Goal: Transaction & Acquisition: Obtain resource

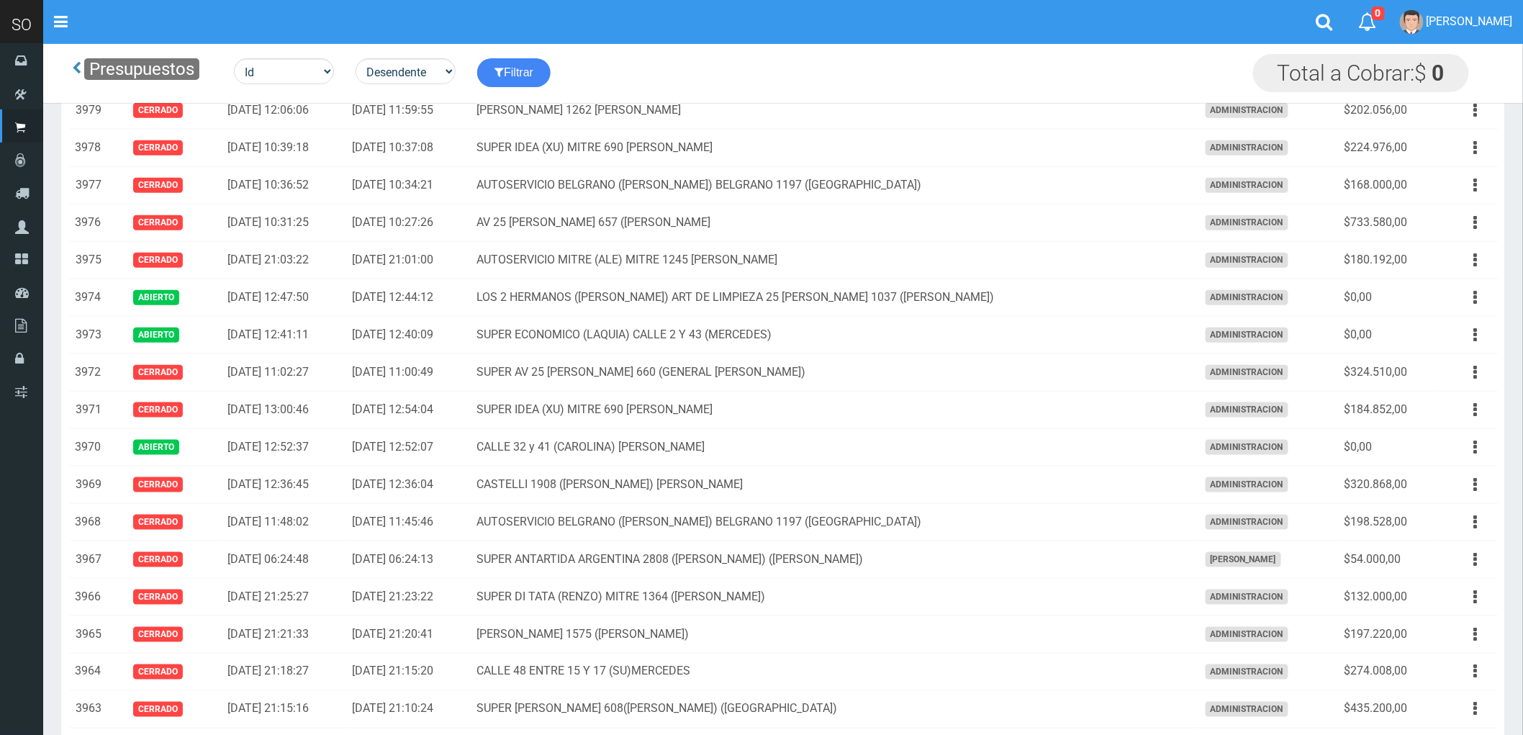
scroll to position [479, 0]
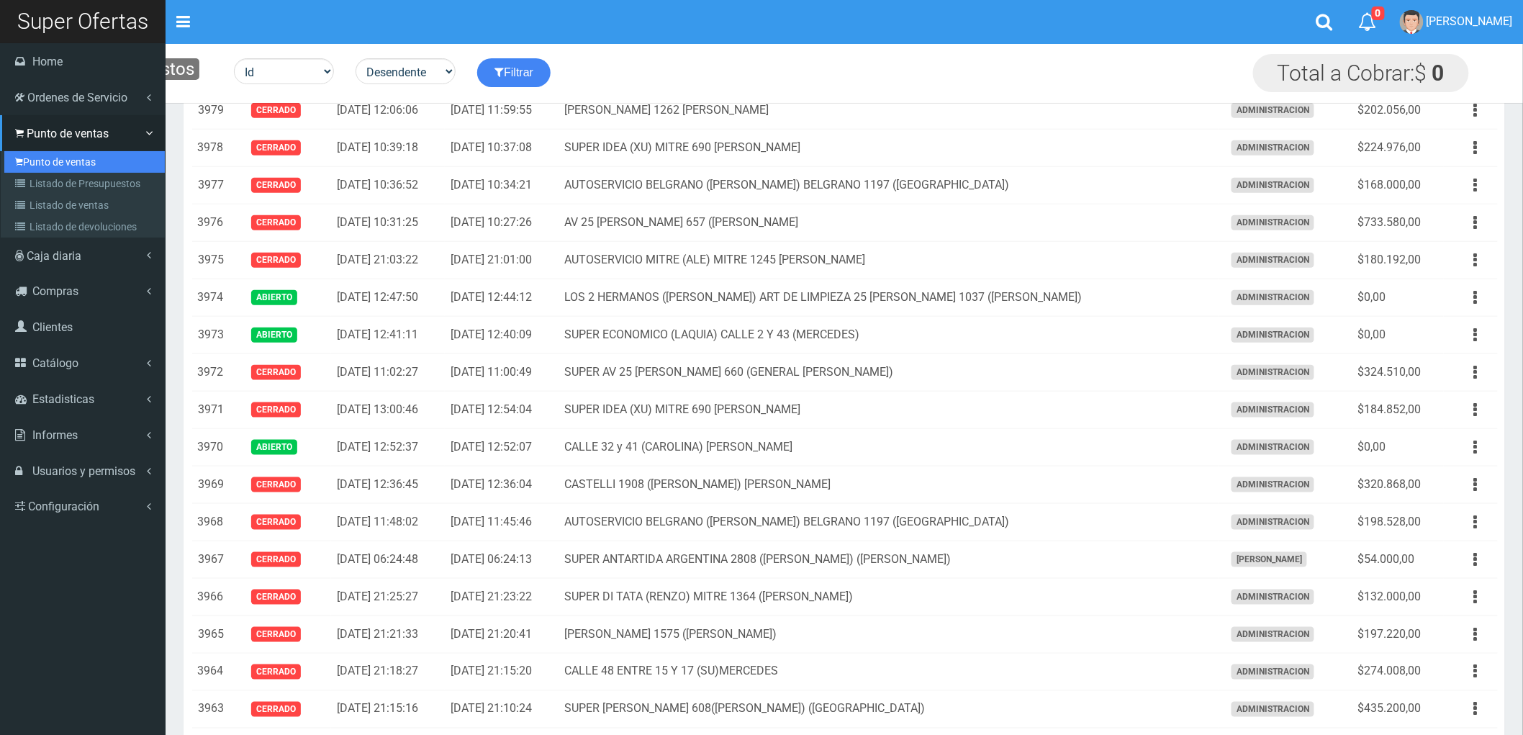
click at [54, 156] on link "Punto de ventas" at bounding box center [84, 162] width 160 height 22
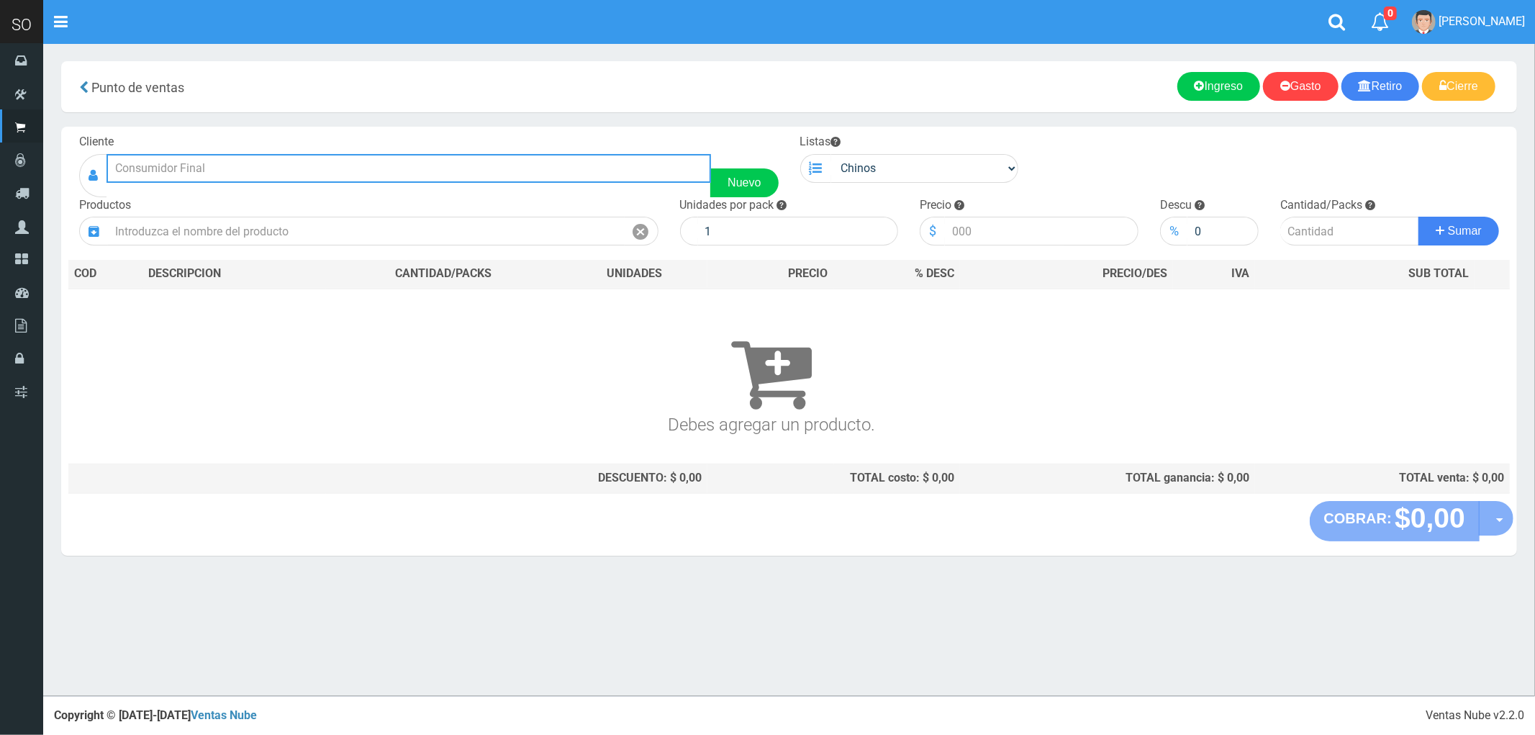
click at [192, 169] on input "text" at bounding box center [409, 168] width 605 height 29
type input "BESCHTDET 2105 (6700) LUJAN| Documento: 01254874 | Teléfono:"
click at [1418, 217] on button "Sumar" at bounding box center [1458, 231] width 81 height 29
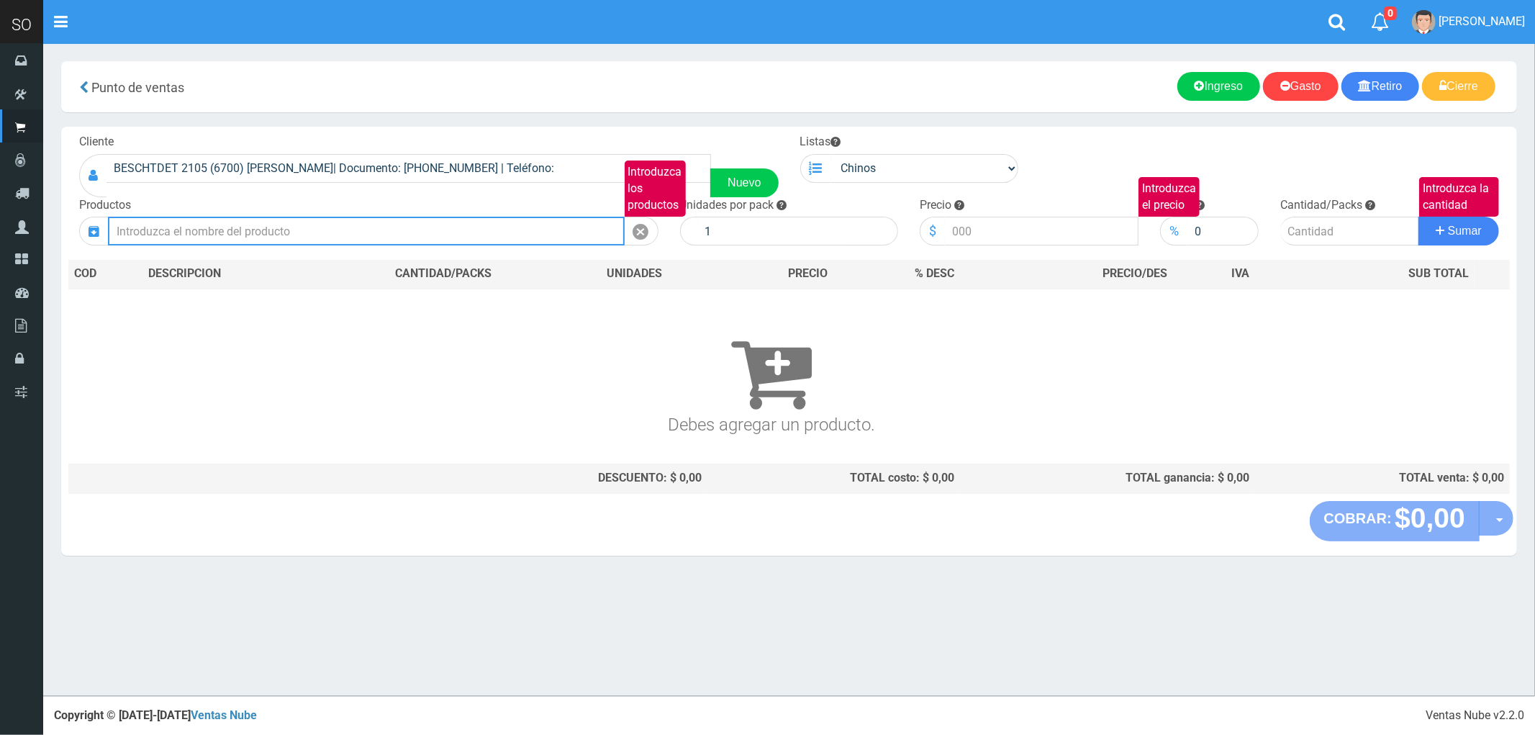
click at [224, 227] on input "Introduzca los productos" at bounding box center [366, 231] width 517 height 29
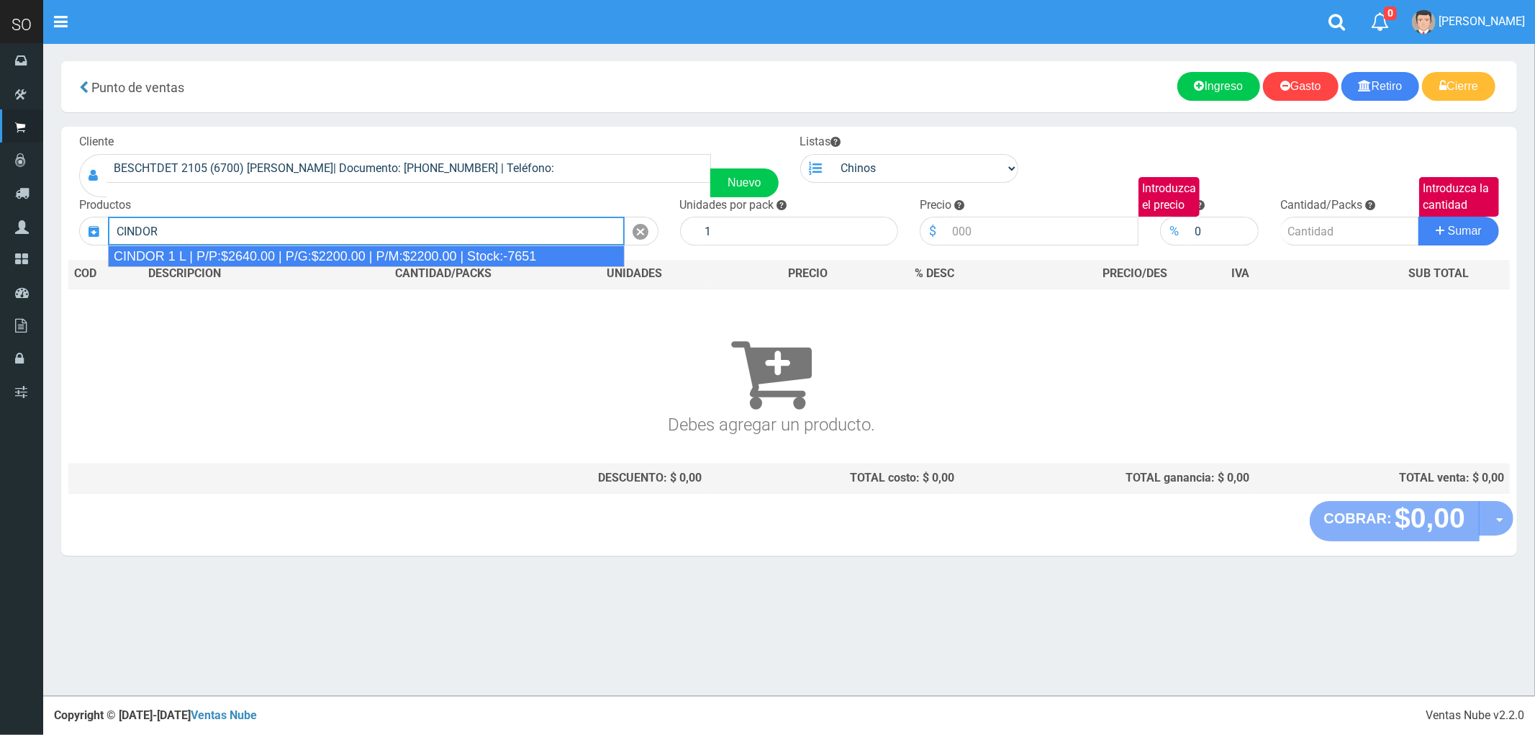
click at [243, 256] on div "CINDOR 1 L | P/P:$2640.00 | P/G:$2200.00 | P/M:$2200.00 | Stock:-7651" at bounding box center [366, 256] width 517 height 22
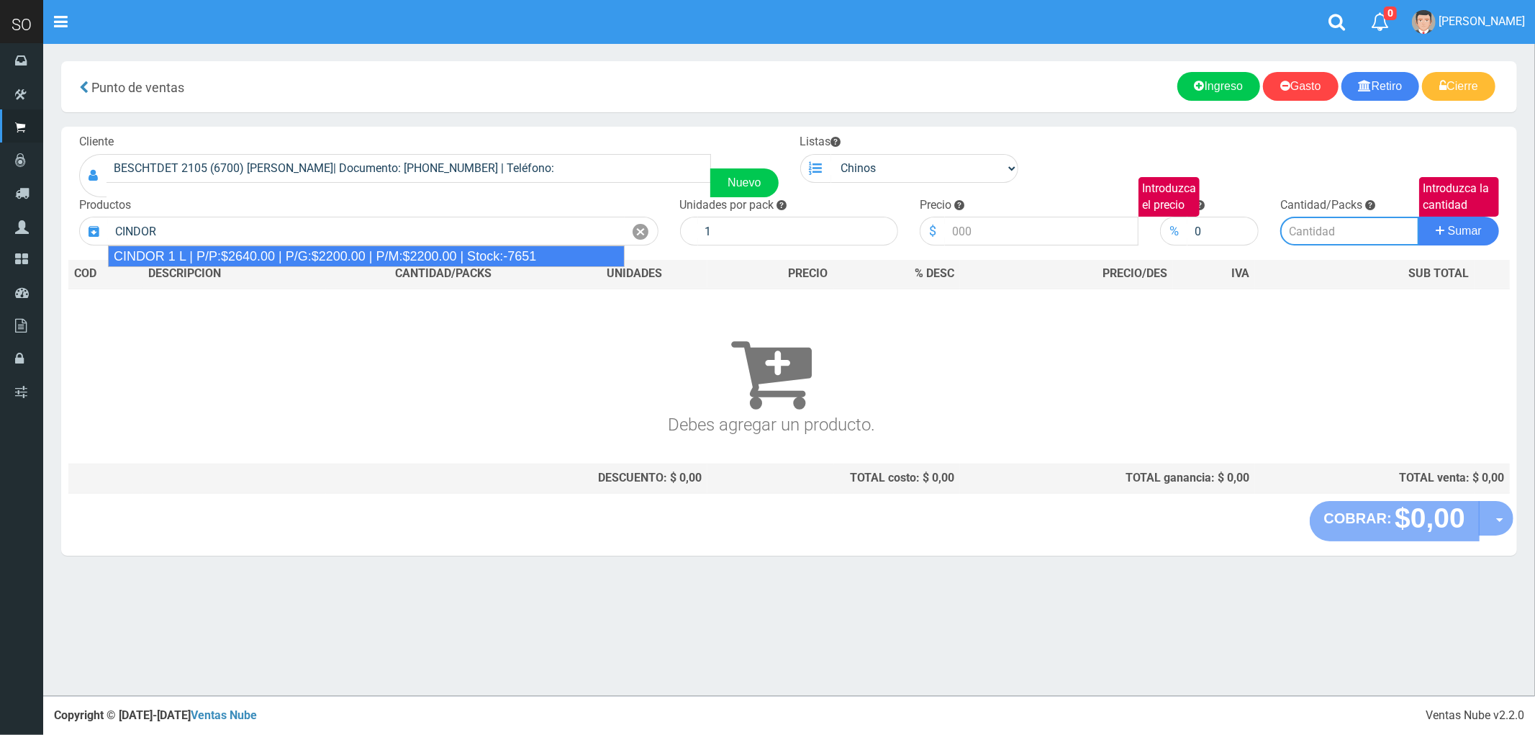
type input "CINDOR 1 L | P/P:$2640.00 | P/G:$2200.00 | P/M:$2200.00 | Stock:-7651"
type input "12"
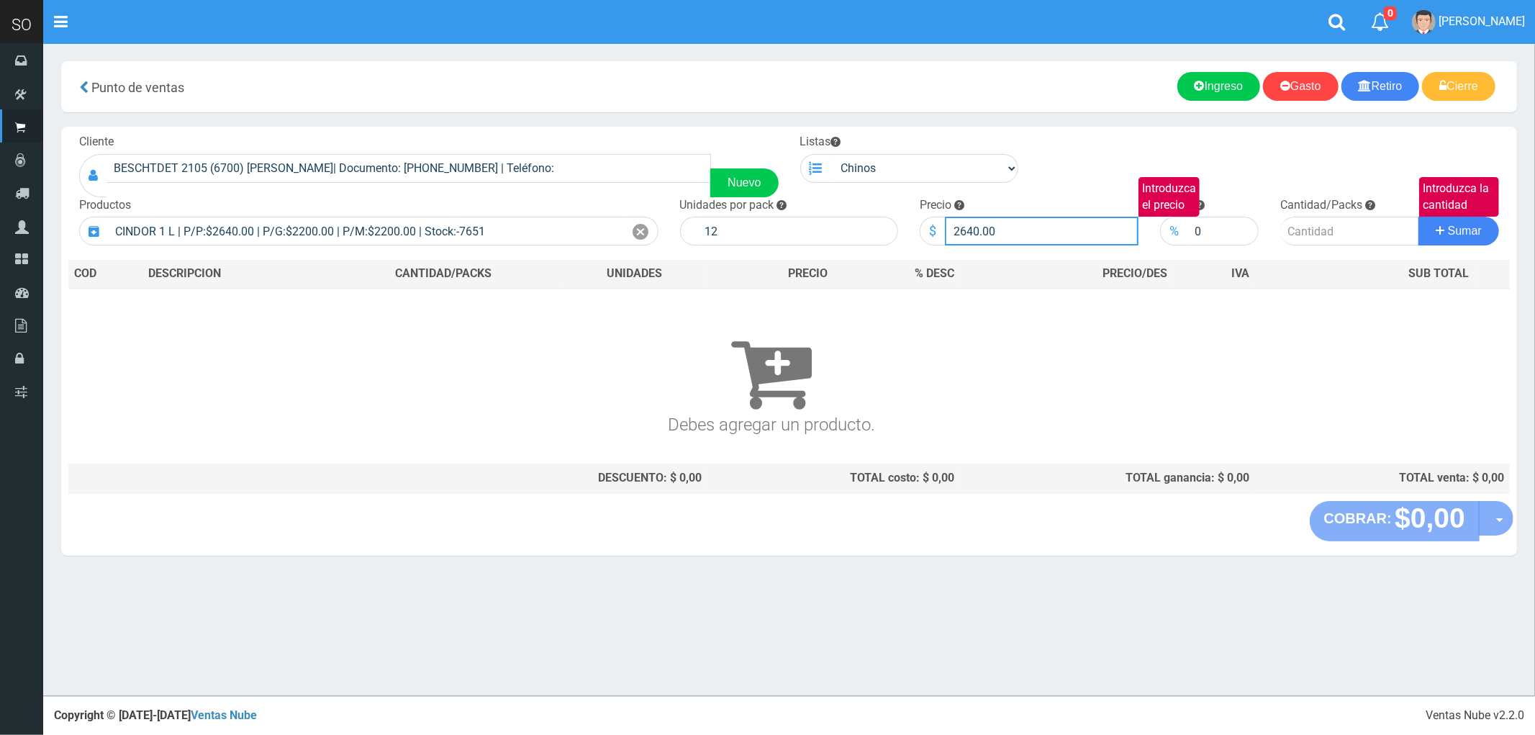
drag, startPoint x: 1015, startPoint y: 234, endPoint x: 928, endPoint y: 243, distance: 86.9
click at [928, 243] on div "$ 2640.00 Introduzca el precio" at bounding box center [1029, 231] width 219 height 29
type input "1700"
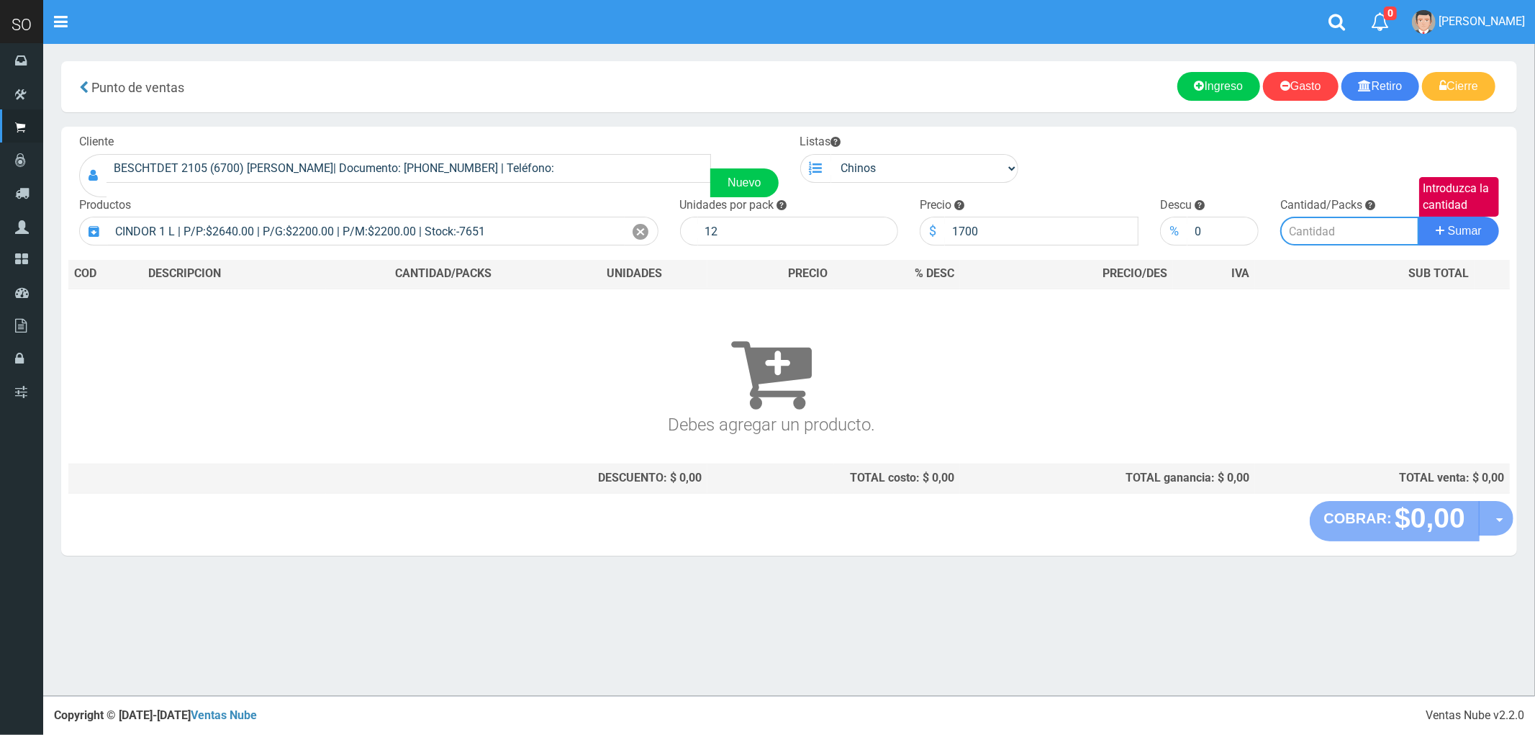
click at [1308, 235] on input "Introduzca la cantidad" at bounding box center [1349, 231] width 139 height 29
type input "3"
click at [1418, 217] on button "Sumar" at bounding box center [1458, 231] width 81 height 29
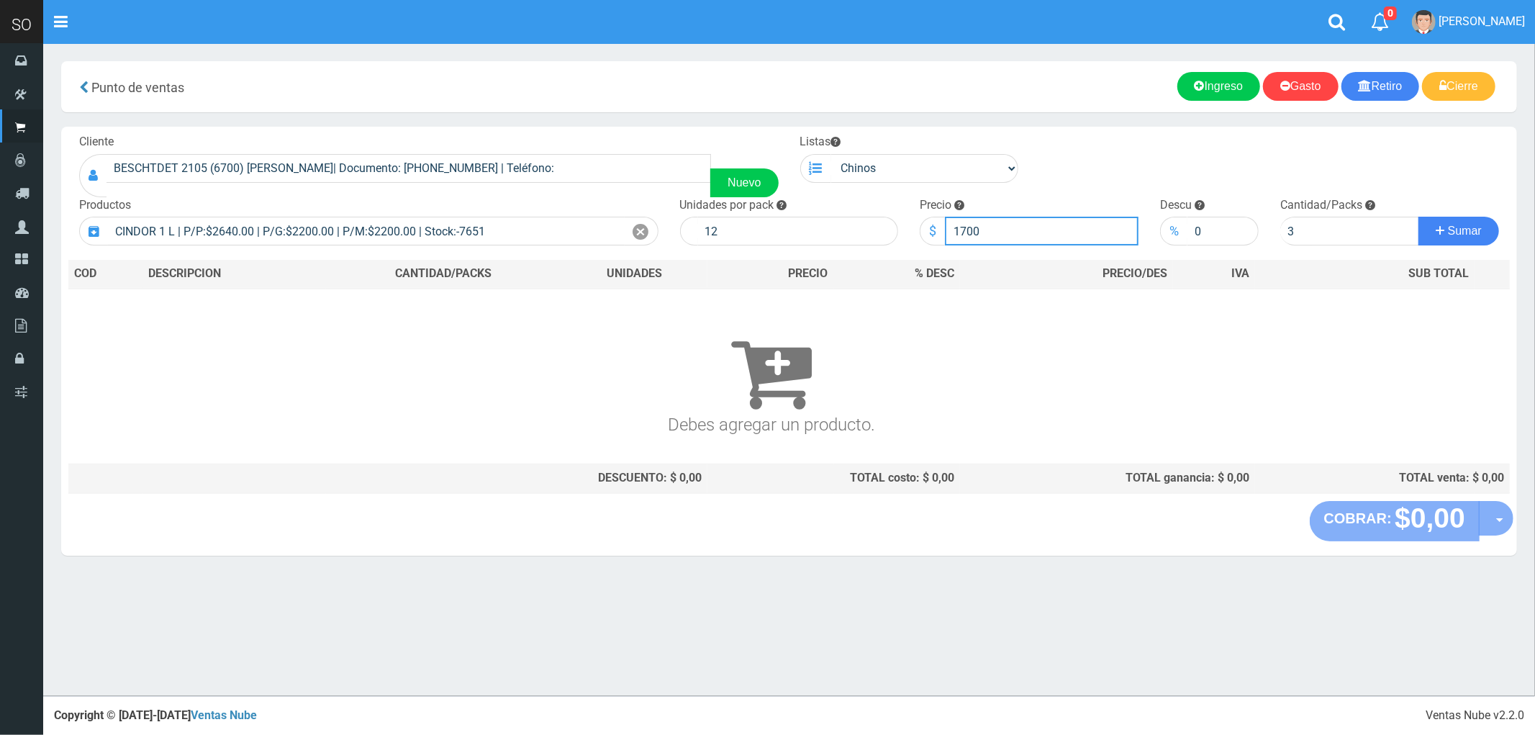
drag, startPoint x: 1006, startPoint y: 236, endPoint x: 915, endPoint y: 225, distance: 92.1
click at [915, 225] on div "Precio $ 1700 Introduzca el precio" at bounding box center [1029, 221] width 240 height 49
type input "2700"
click at [1461, 231] on span "Sumar" at bounding box center [1465, 231] width 34 height 12
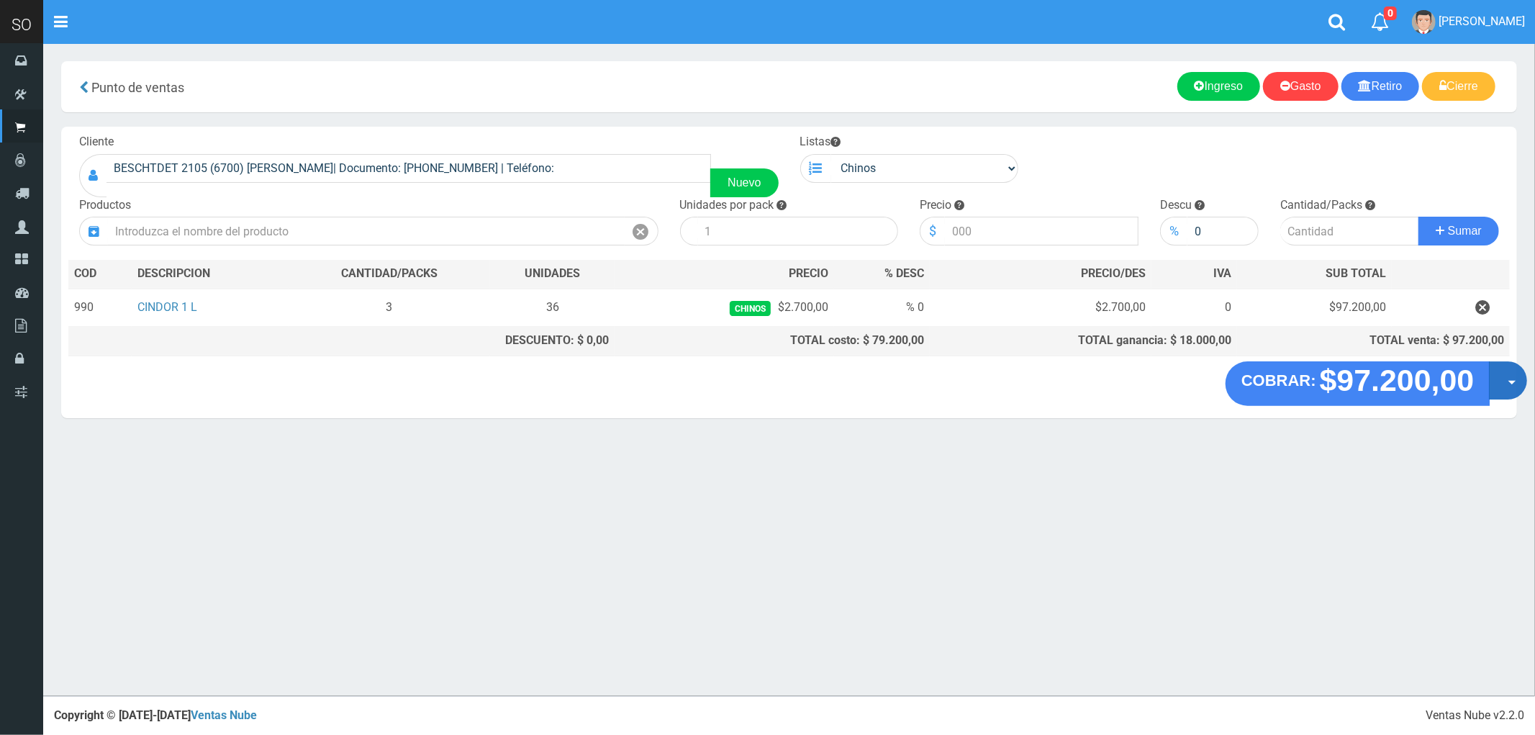
click at [1514, 386] on button "Opciones" at bounding box center [1508, 380] width 38 height 38
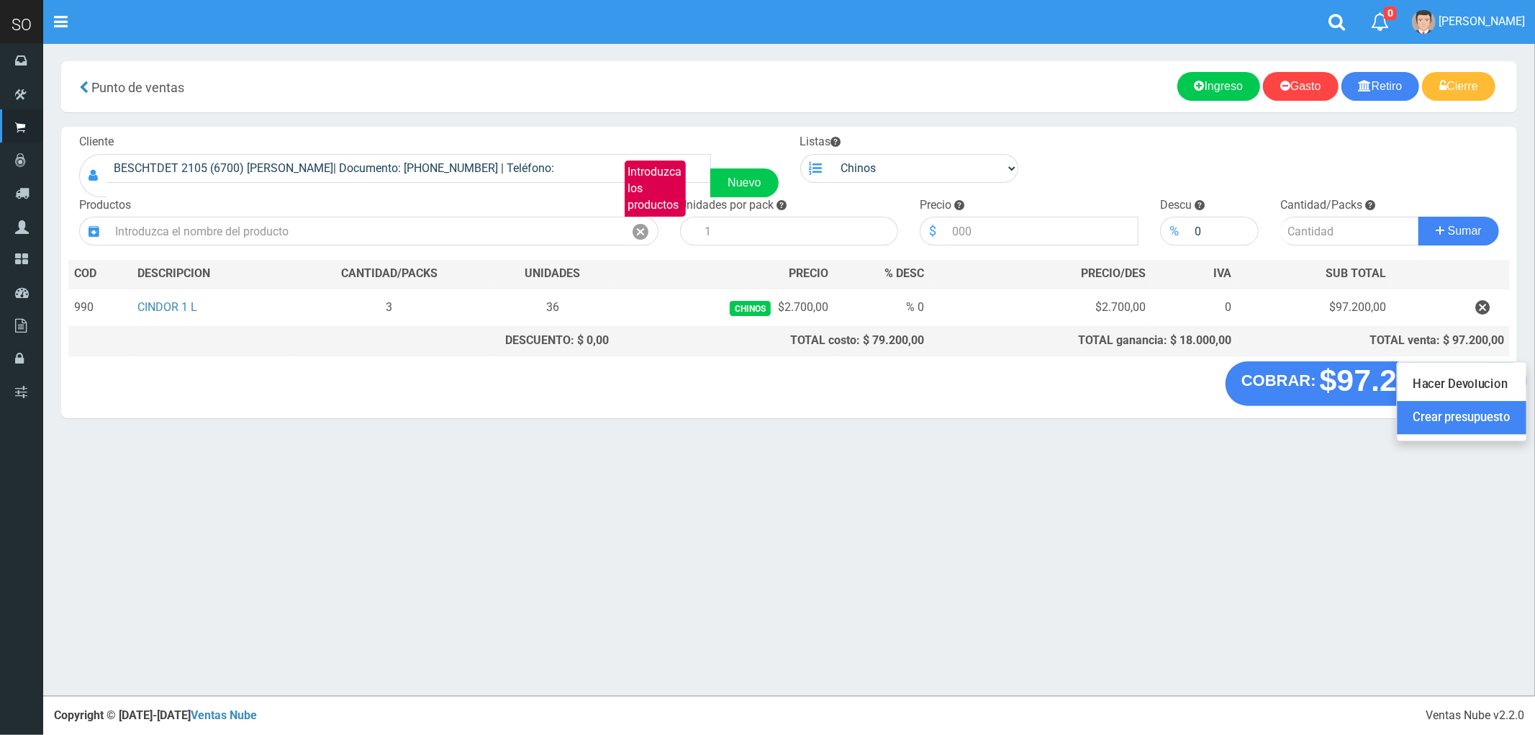
click at [1478, 429] on link "Crear presupuesto" at bounding box center [1462, 418] width 129 height 33
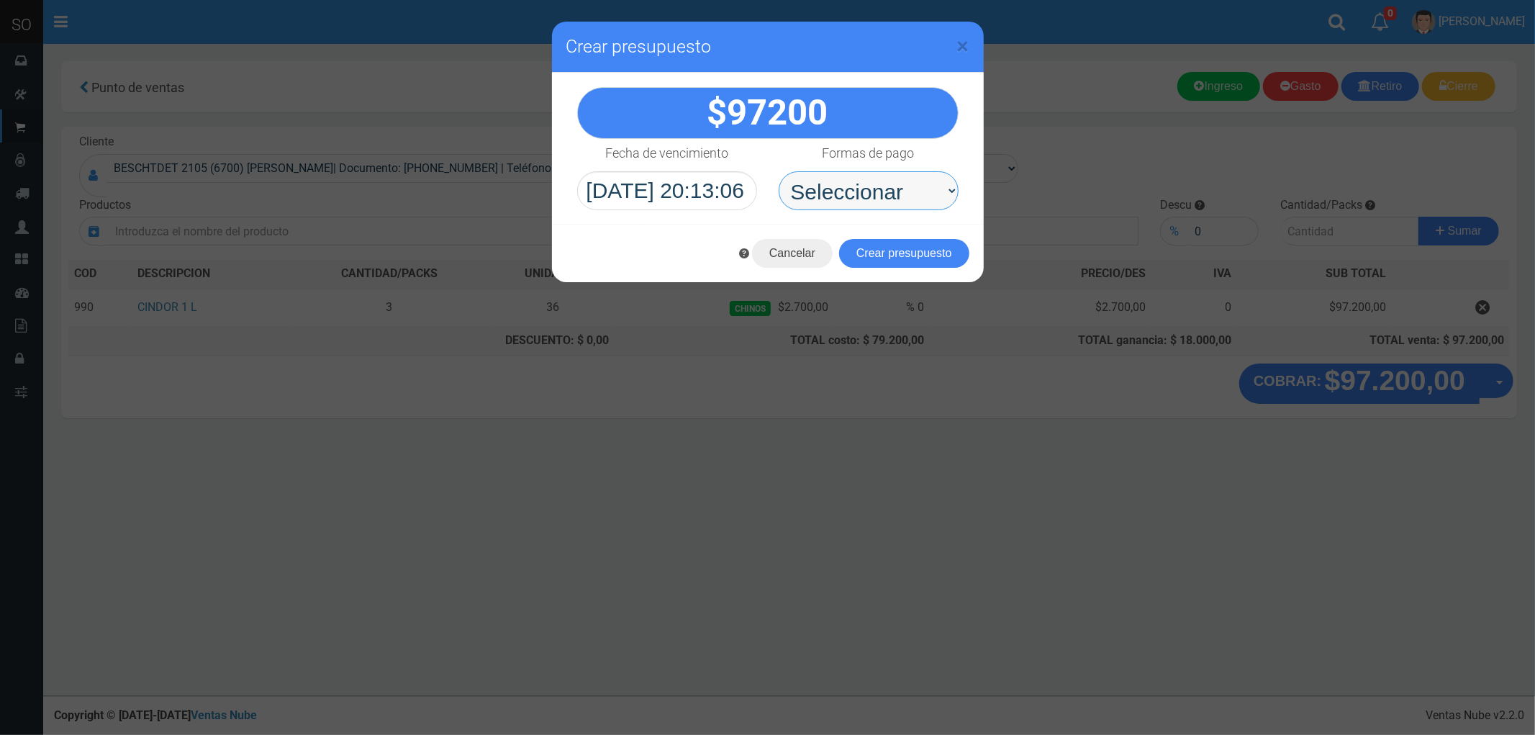
click at [840, 187] on select "Seleccionar Efectivo Tarjeta de Crédito Depósito Débito" at bounding box center [869, 190] width 180 height 39
select select "Efectivo"
click at [779, 171] on select "Seleccionar Efectivo Tarjeta de Crédito Depósito Débito" at bounding box center [869, 190] width 180 height 39
click at [893, 239] on button "Crear presupuesto" at bounding box center [904, 253] width 130 height 29
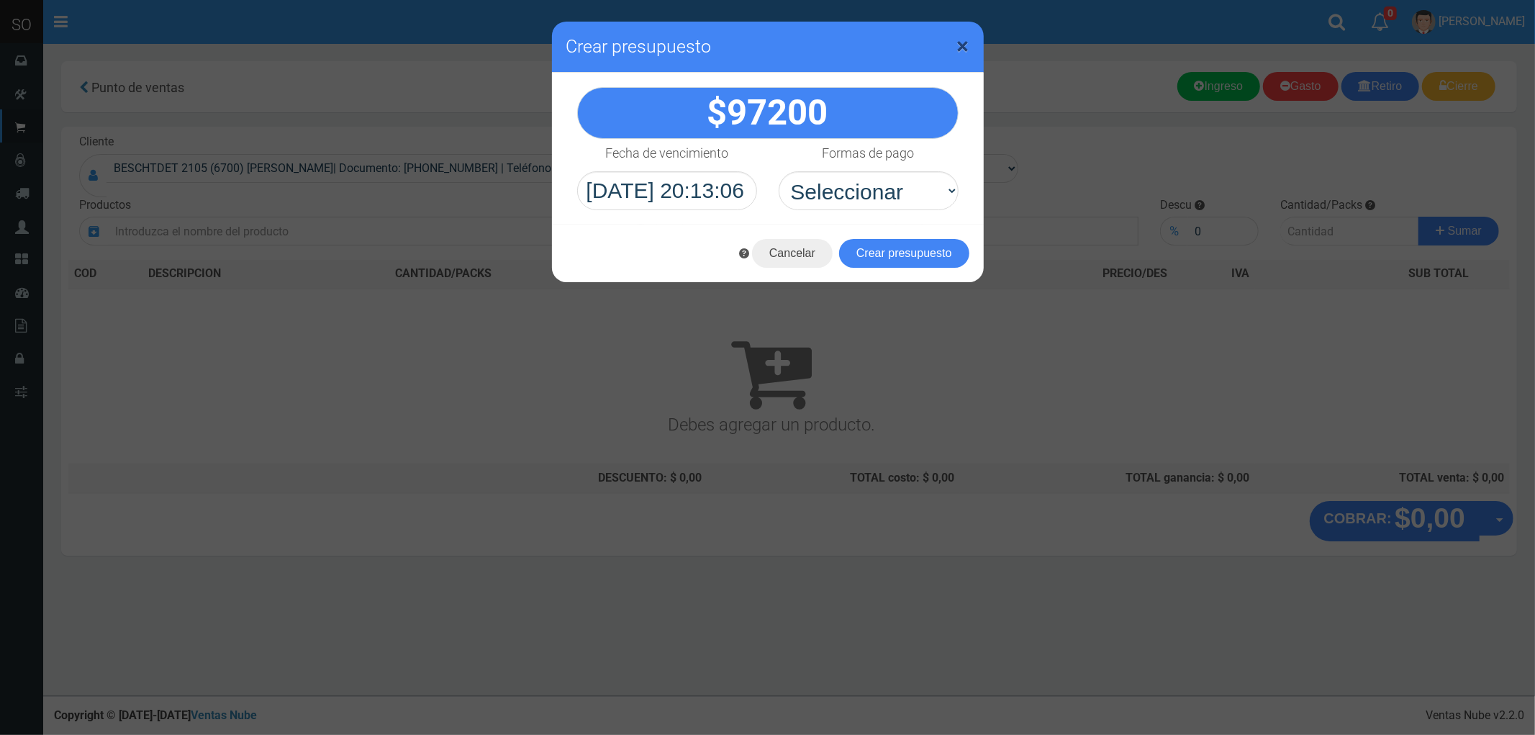
click at [961, 45] on span "×" at bounding box center [963, 45] width 12 height 27
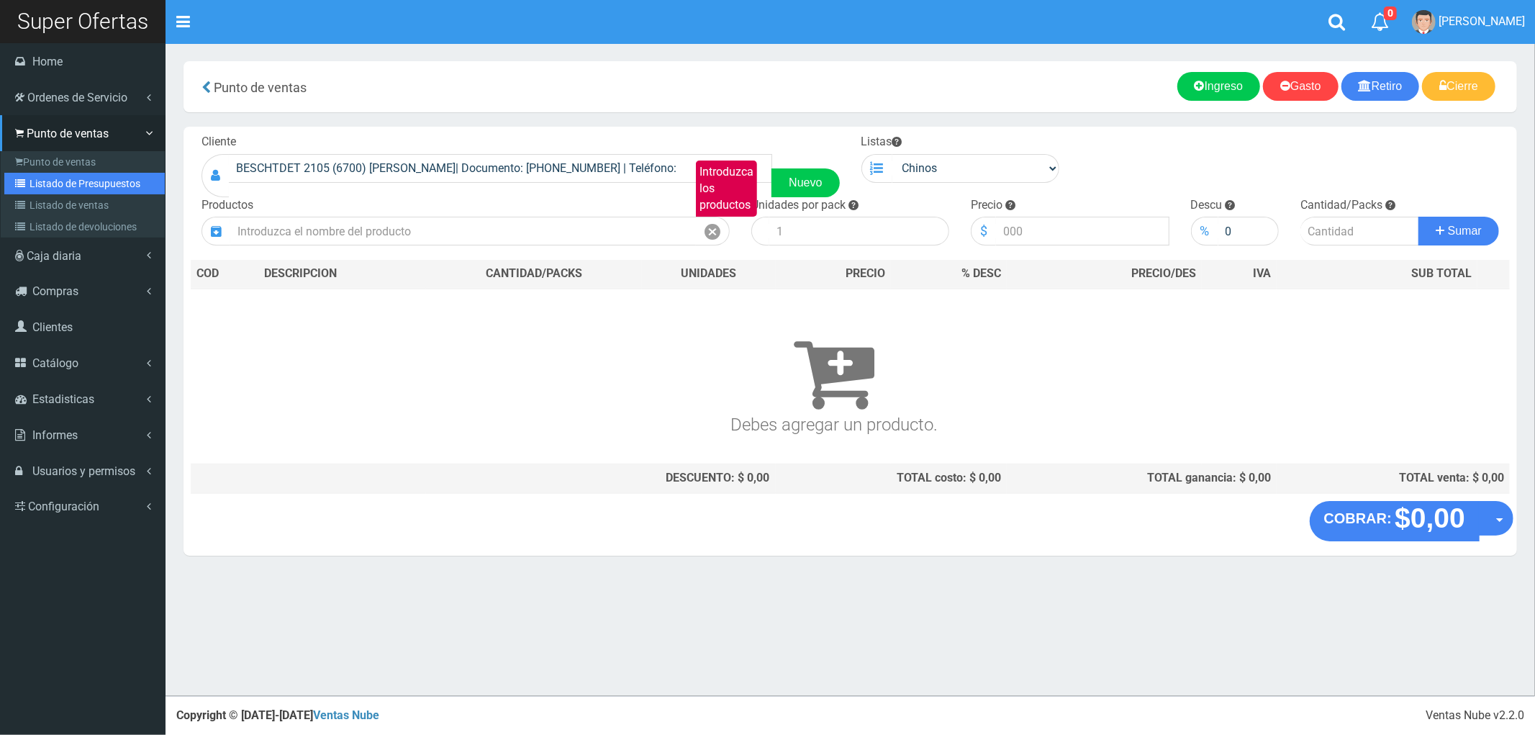
click at [80, 177] on link "Listado de Presupuestos" at bounding box center [84, 184] width 160 height 22
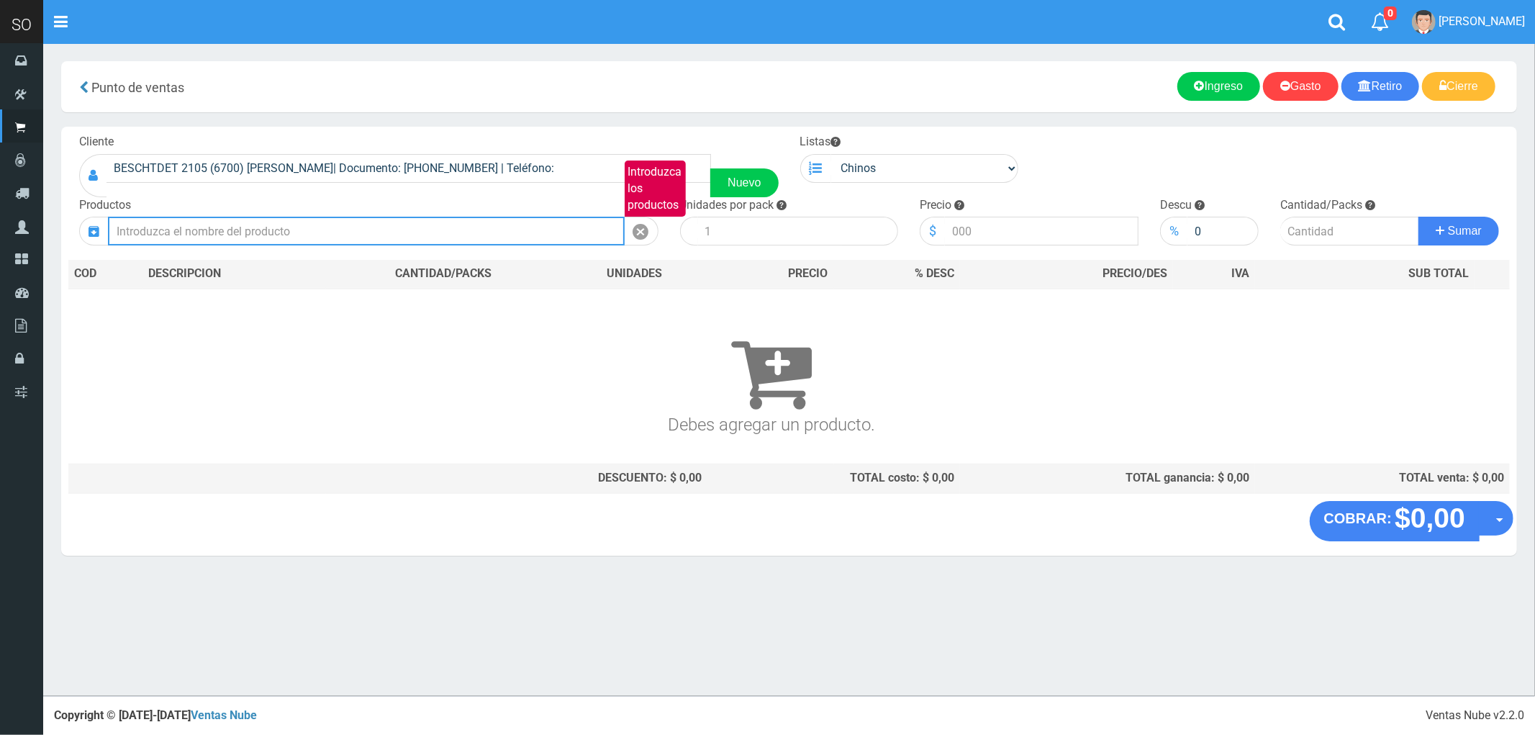
click at [187, 235] on input "Introduzca los productos" at bounding box center [366, 231] width 517 height 29
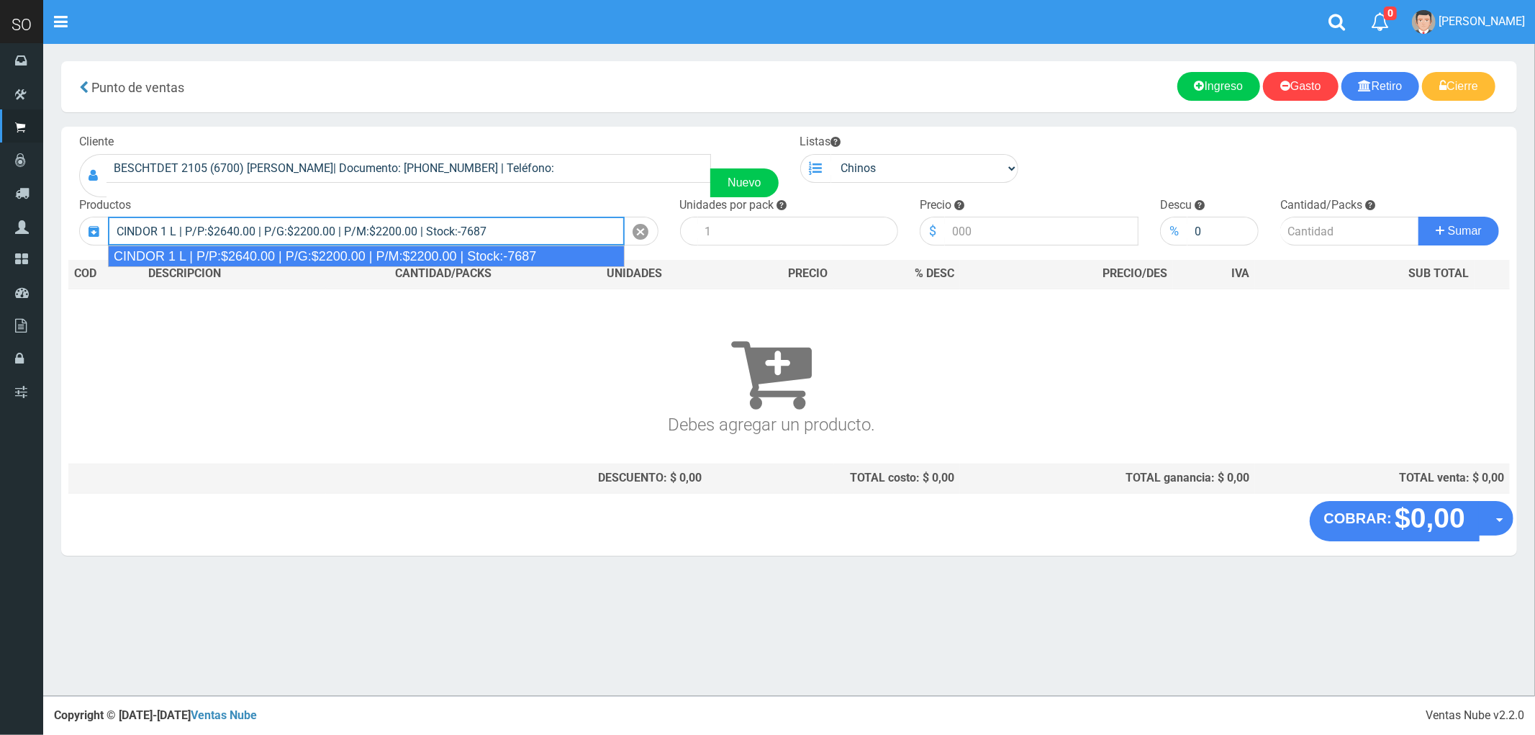
type input "CINDOR 1 L | P/P:$2640.00 | P/G:$2200.00 | P/M:$2200.00 | Stock:-7687"
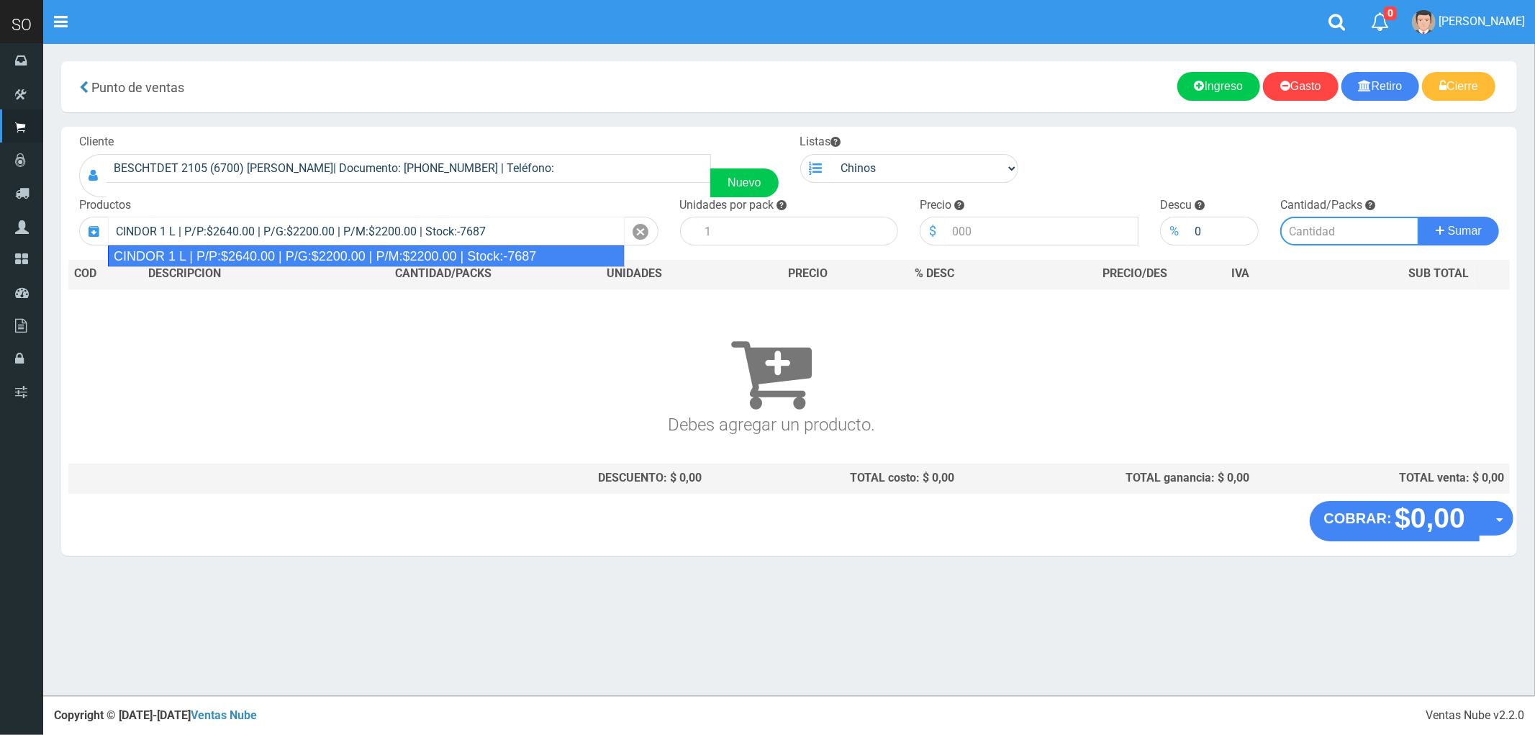
type input "12"
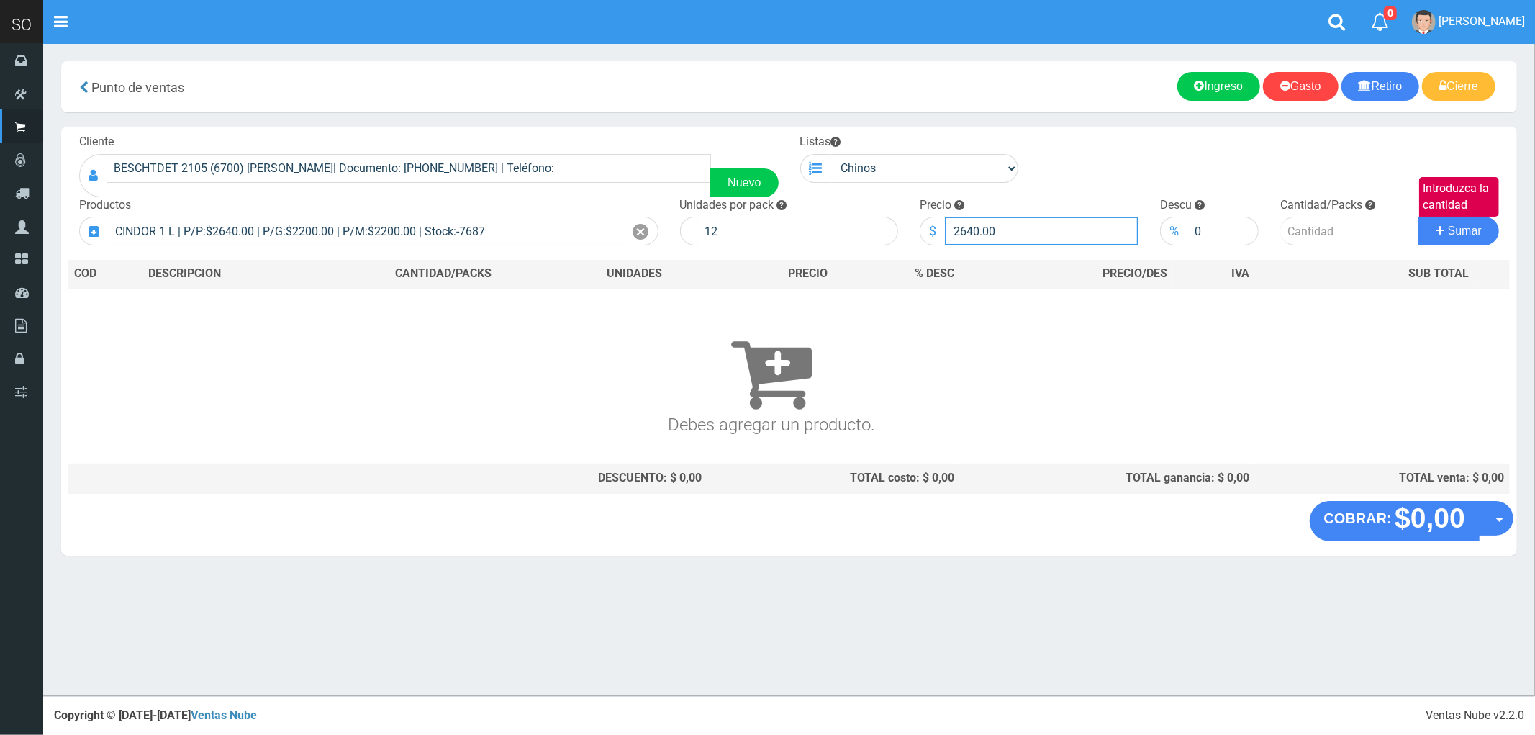
drag, startPoint x: 1017, startPoint y: 237, endPoint x: 919, endPoint y: 253, distance: 99.0
click at [919, 253] on div "Cliente BESCHTDET 2105 (6700) LUJAN| Documento: 01254874 | Teléfono: Nuevo List…" at bounding box center [789, 314] width 1456 height 374
type input "2700"
click at [1318, 225] on input "Introduzca la cantidad" at bounding box center [1349, 231] width 139 height 29
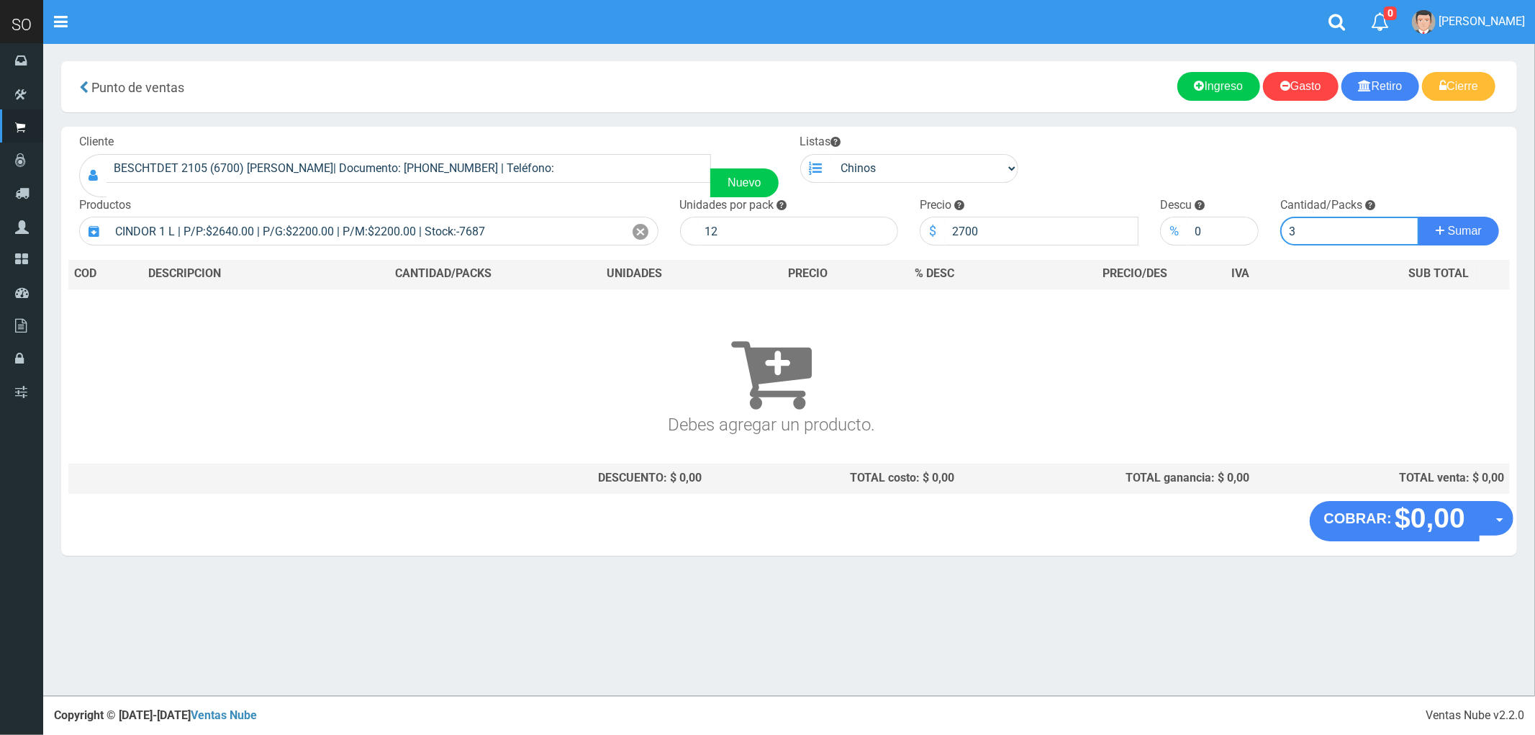
type input "3"
click at [1418, 217] on button "Sumar" at bounding box center [1458, 231] width 81 height 29
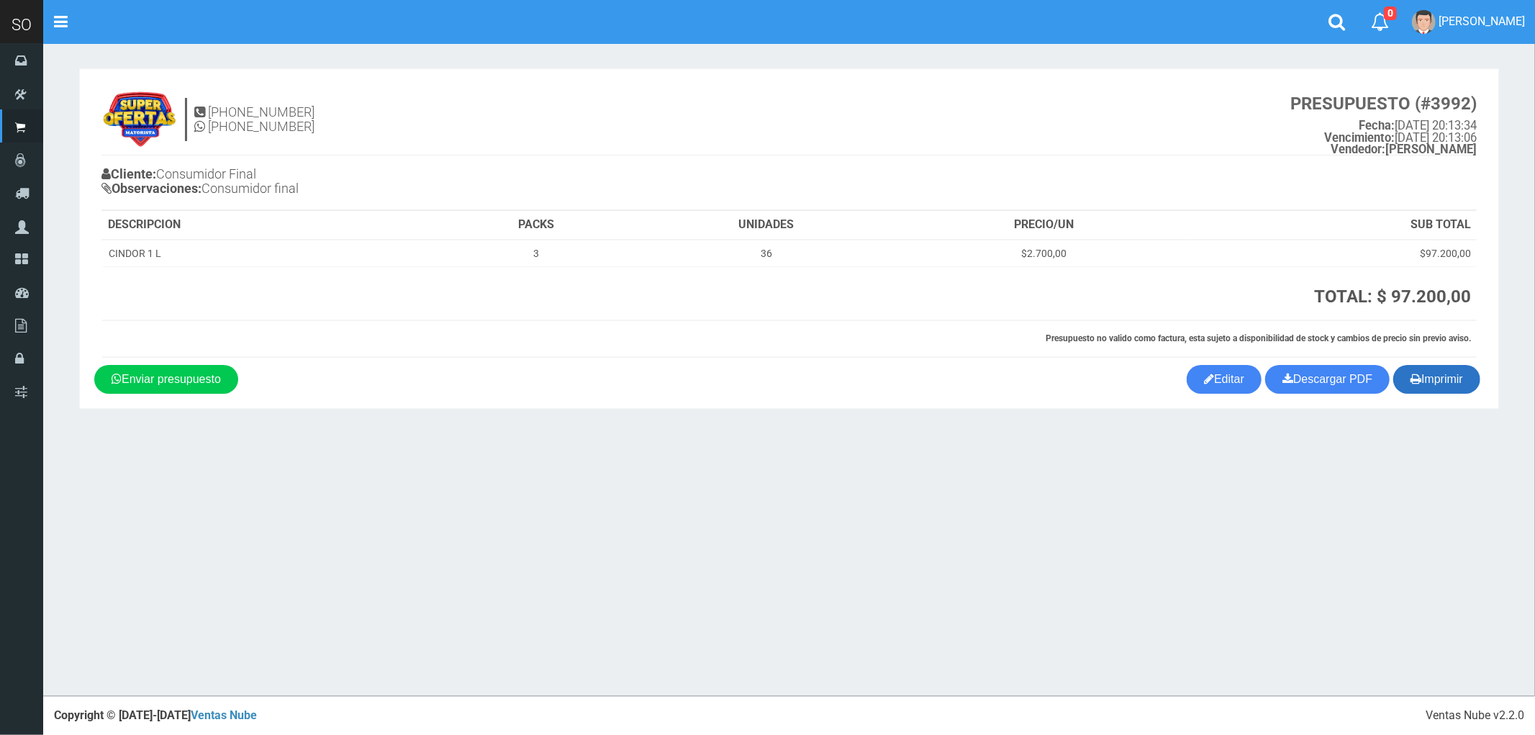
click at [1435, 380] on button "Imprimir" at bounding box center [1436, 379] width 87 height 29
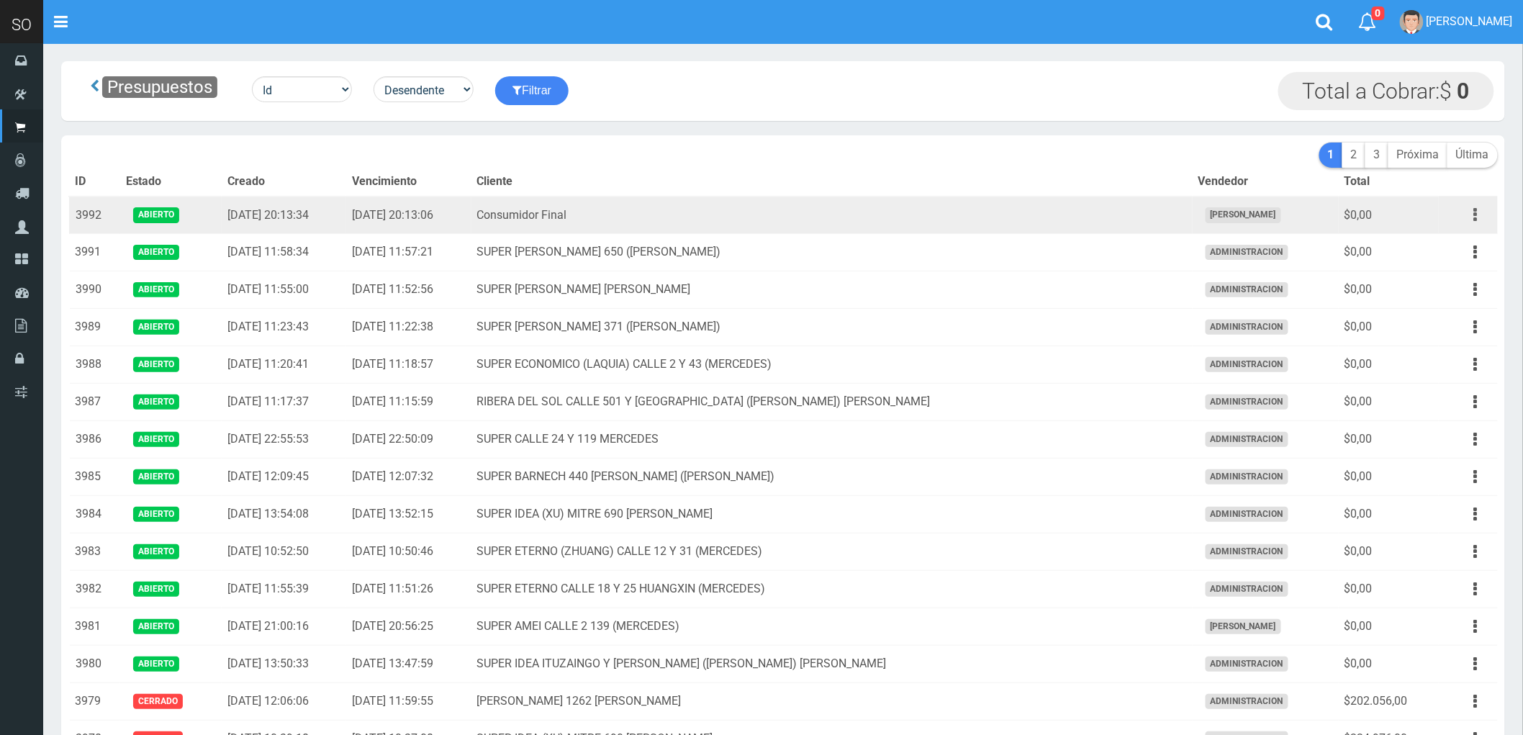
click at [1470, 217] on button "button" at bounding box center [1476, 214] width 32 height 25
